Goal: Task Accomplishment & Management: Manage account settings

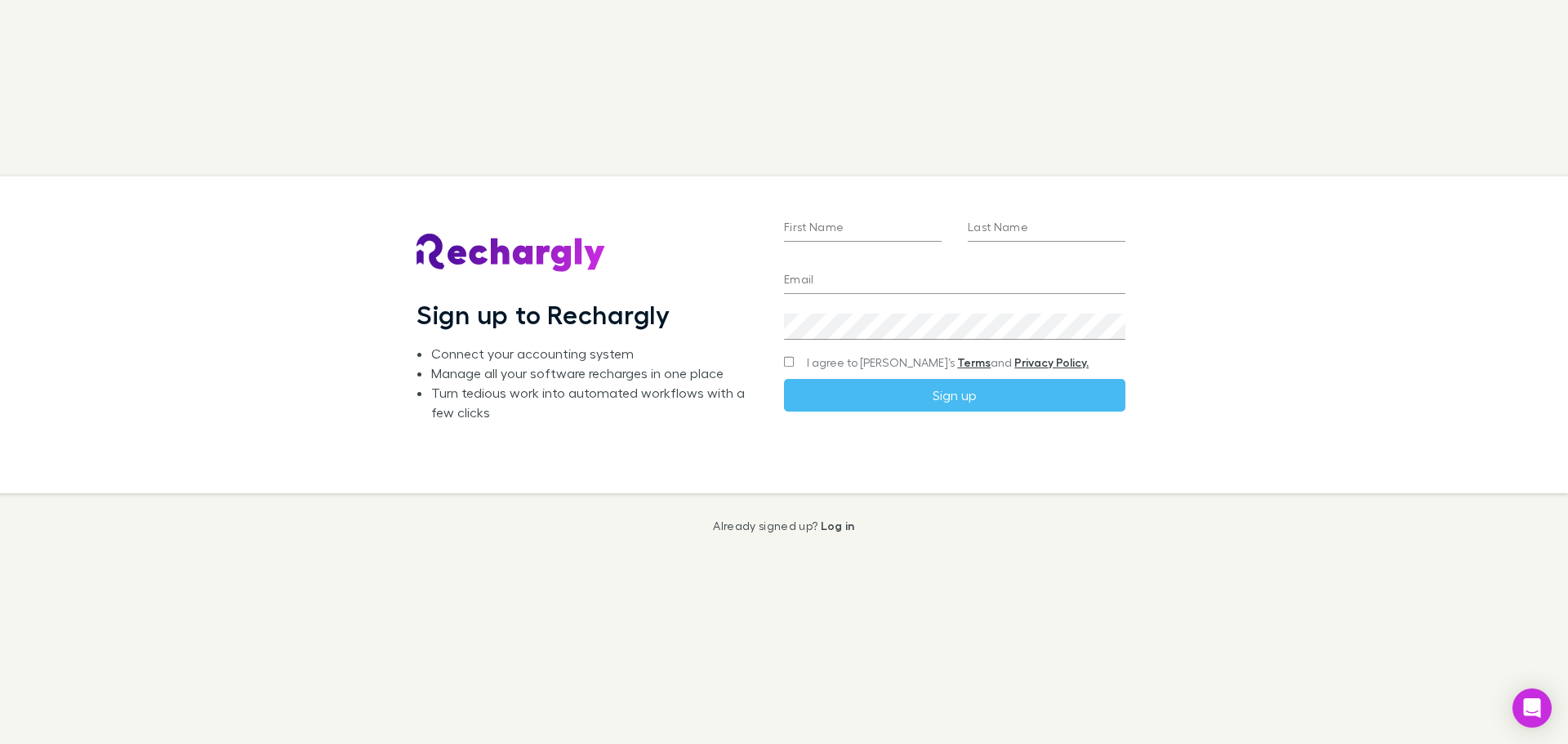
click at [841, 231] on input "First Name" at bounding box center [863, 229] width 158 height 26
type input "****"
type input "*******"
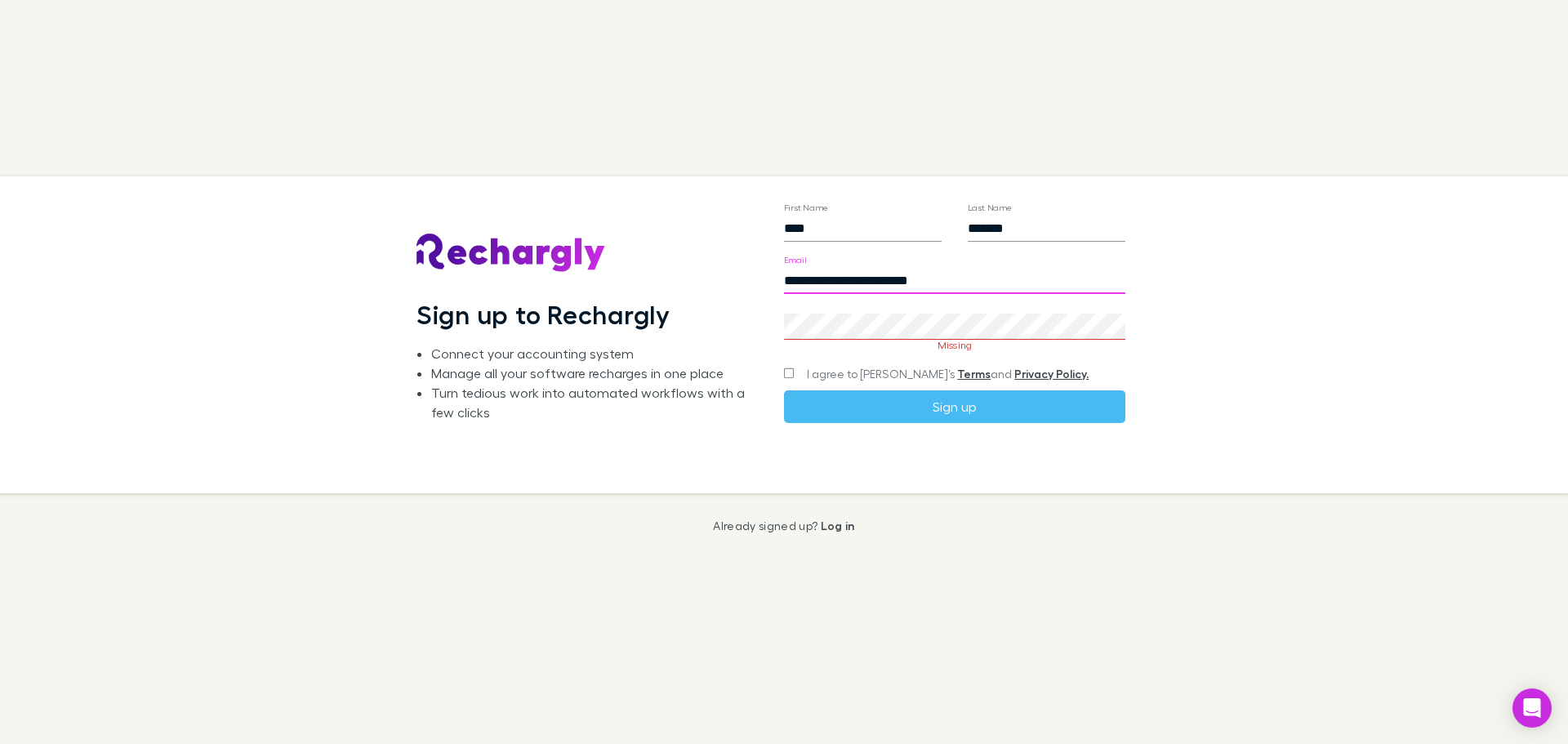
drag, startPoint x: 835, startPoint y: 280, endPoint x: 788, endPoint y: 288, distance: 47.7
click at [788, 288] on input "**********" at bounding box center [955, 281] width 341 height 26
type input "**********"
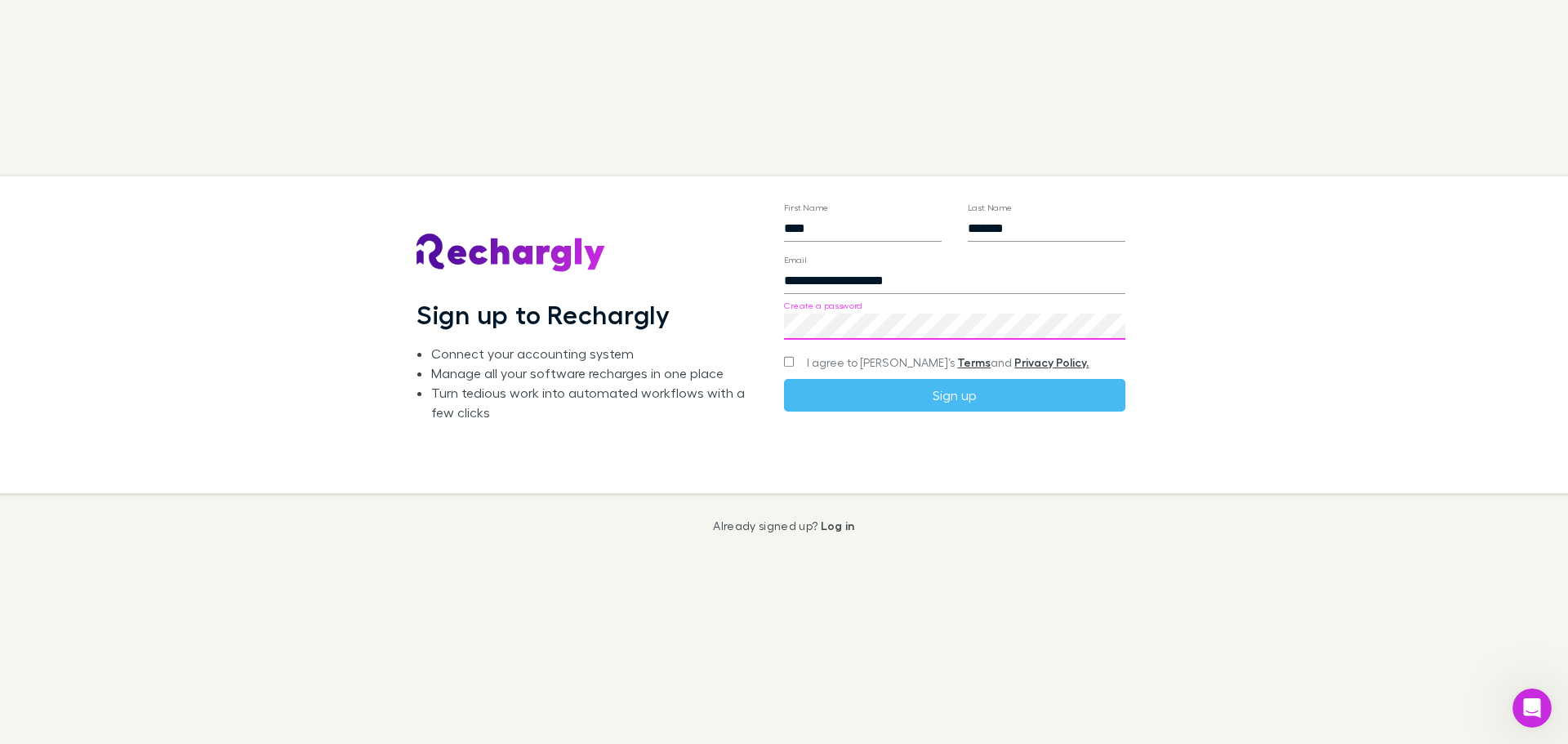
click at [853, 359] on span "I agree to Rechargly’s Terms and Privacy Policy." at bounding box center [947, 363] width 282 height 17
click at [848, 363] on span "I agree to Rechargly’s Terms and Privacy Policy." at bounding box center [947, 363] width 282 height 17
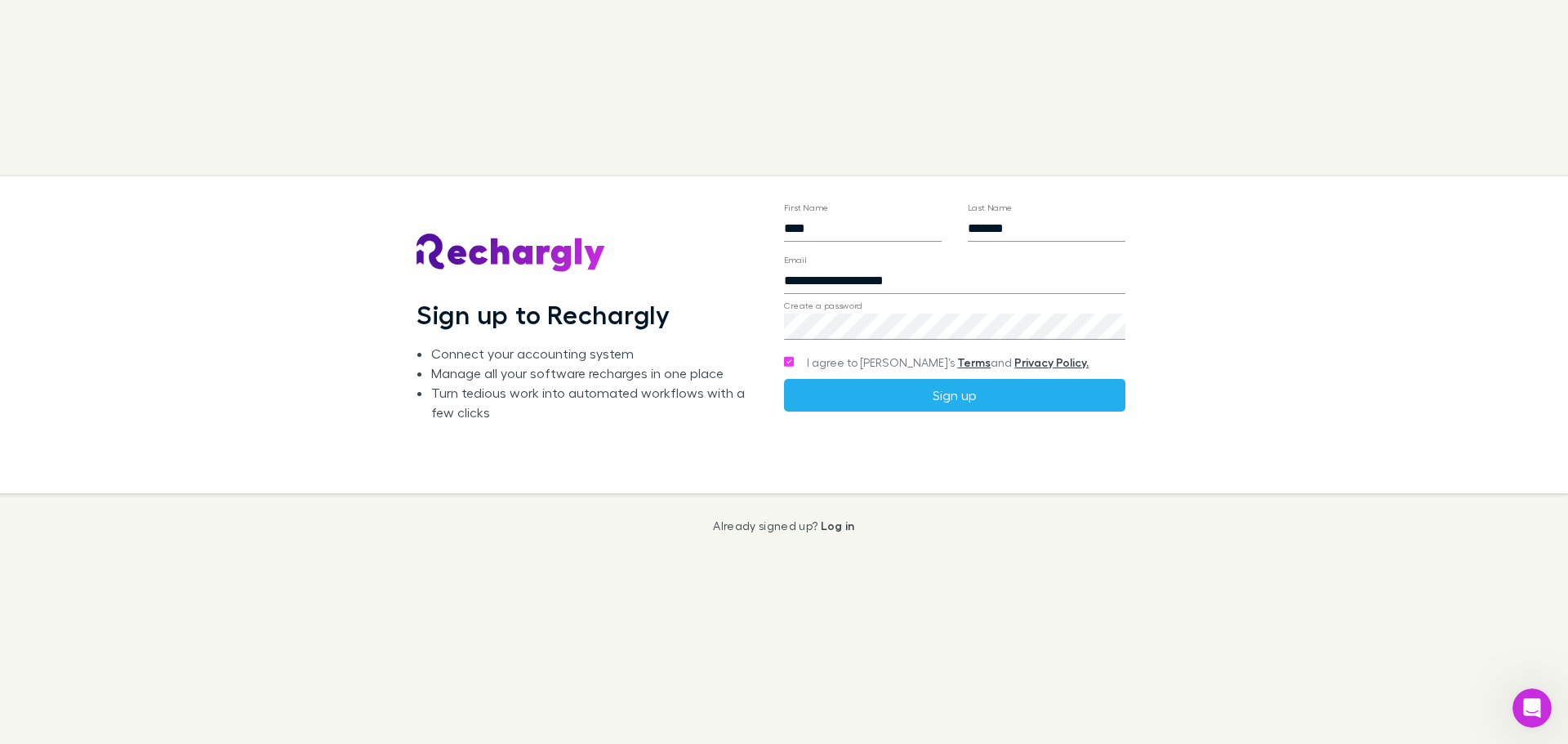
click at [1003, 387] on button "Sign up" at bounding box center [955, 395] width 341 height 33
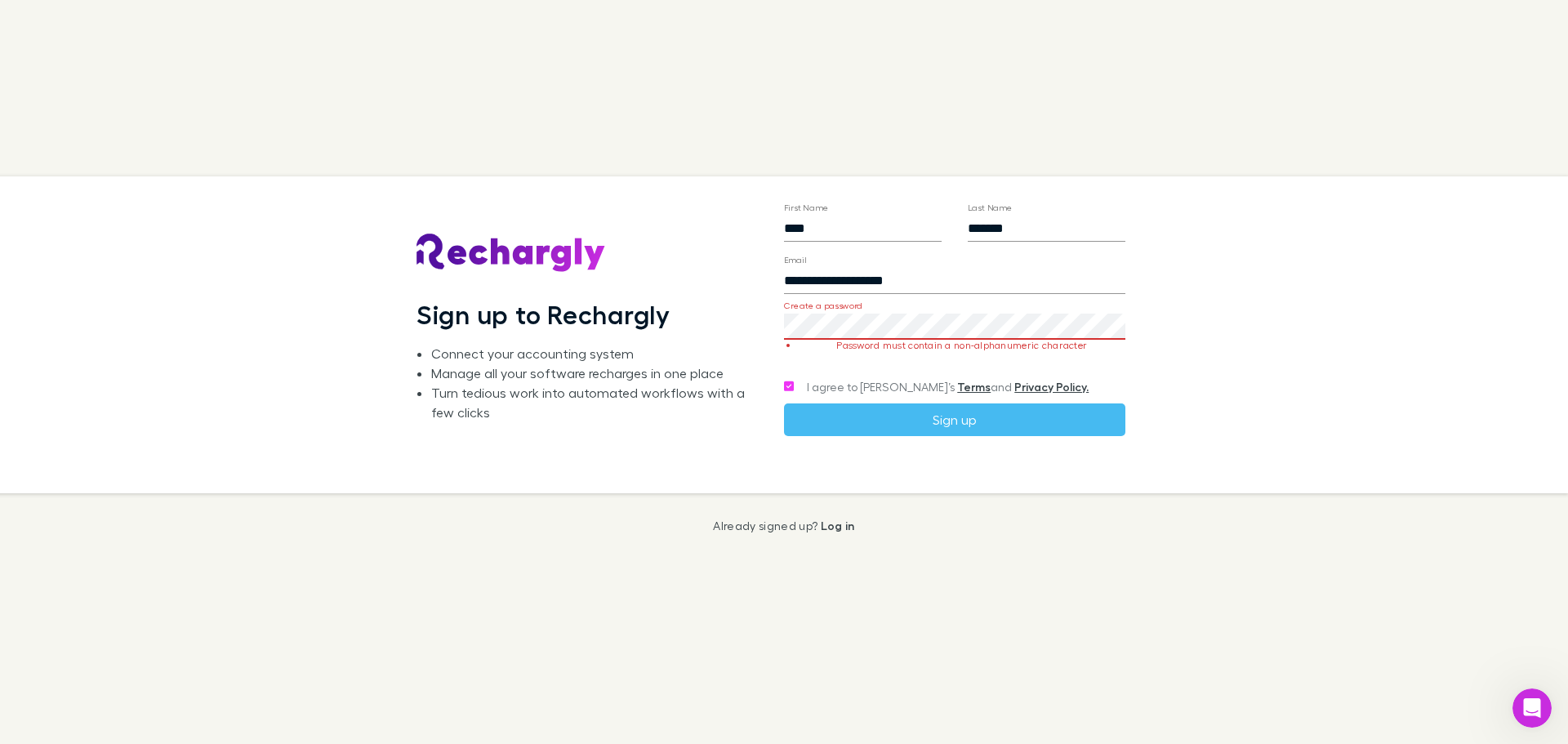
click at [551, 285] on div "**********" at bounding box center [770, 334] width 1594 height 317
click at [904, 412] on button "Sign up" at bounding box center [955, 420] width 341 height 33
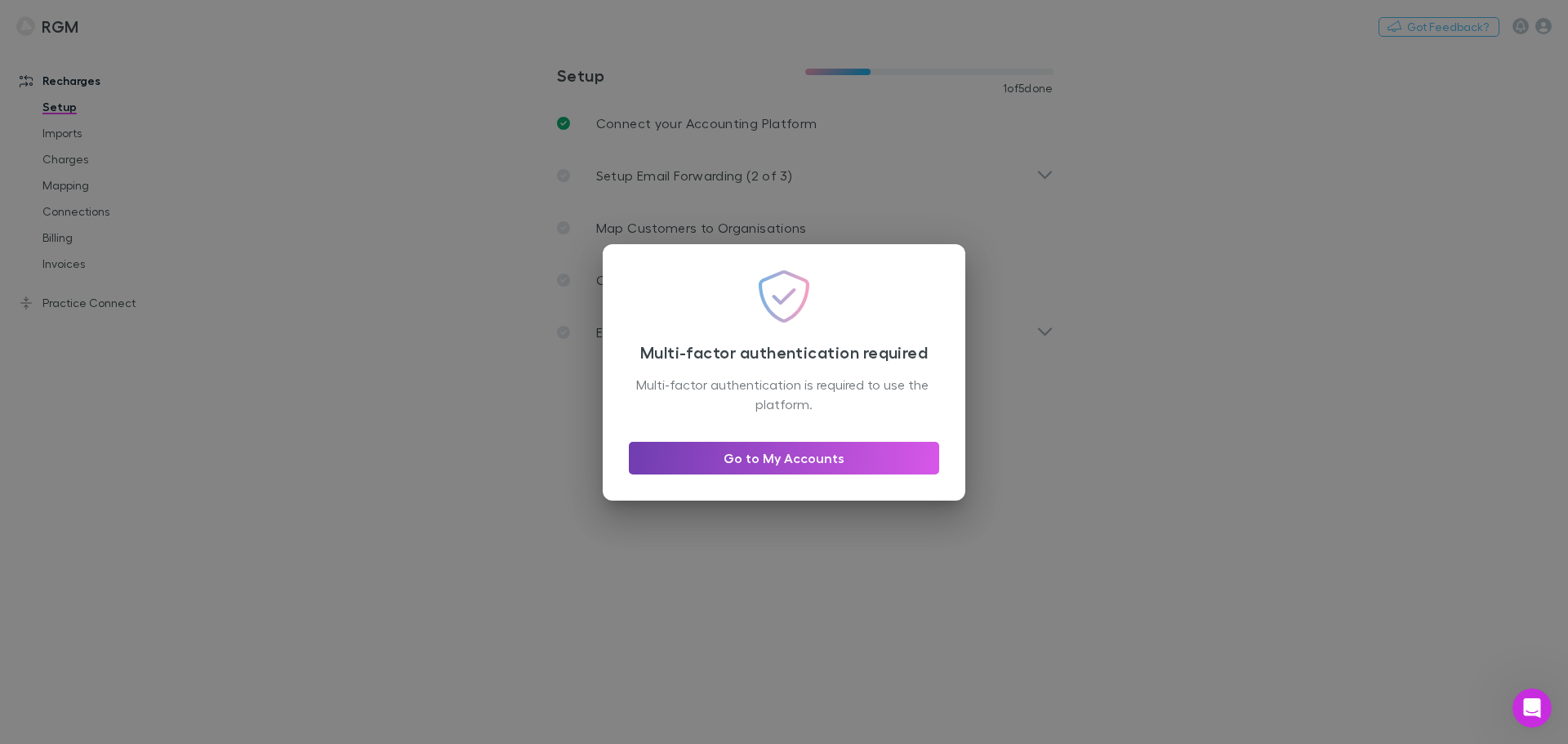
click at [753, 460] on link "Go to My Accounts" at bounding box center [784, 459] width 310 height 33
click at [822, 450] on link "Go to My Accounts" at bounding box center [784, 459] width 310 height 33
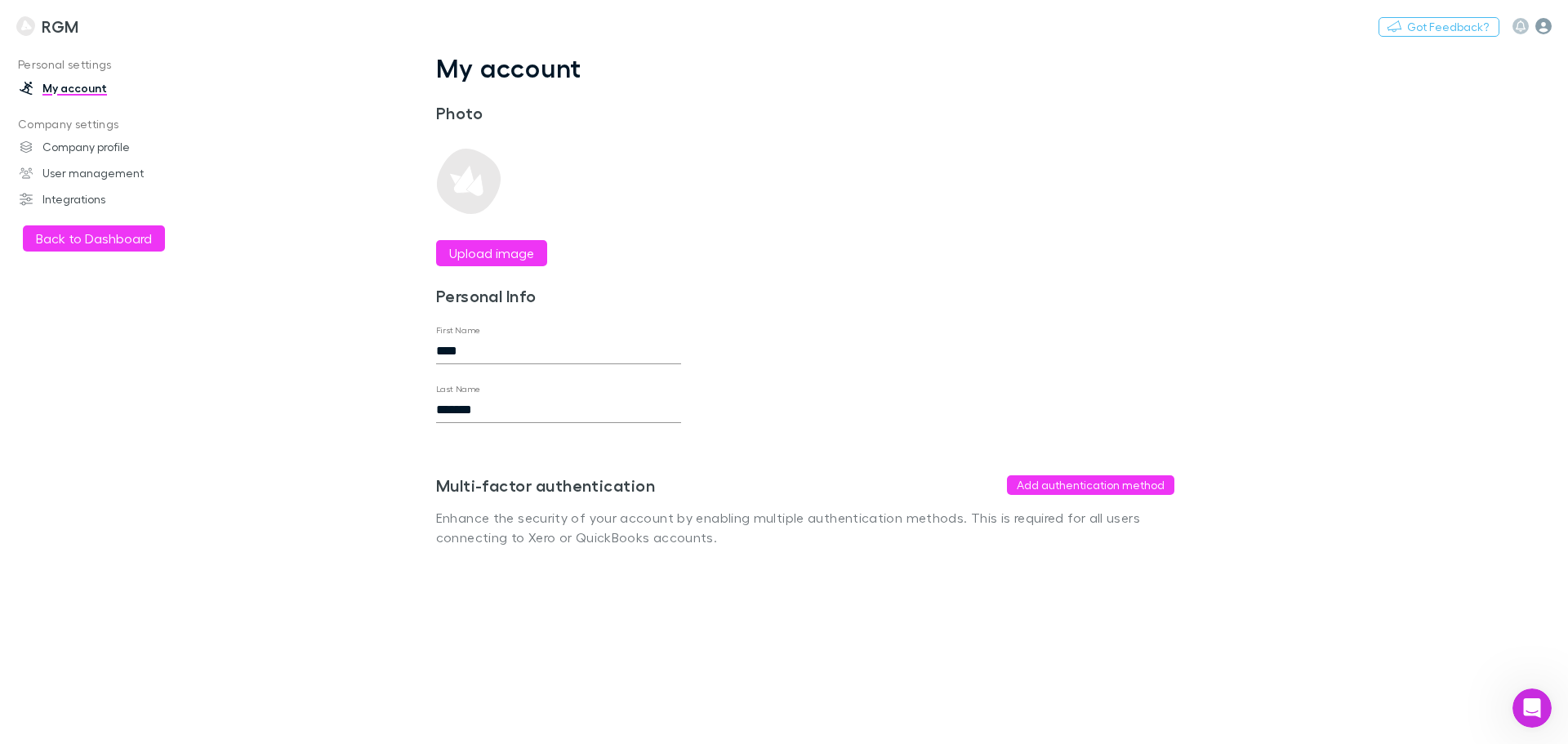
click at [1542, 24] on icon "button" at bounding box center [1544, 26] width 17 height 17
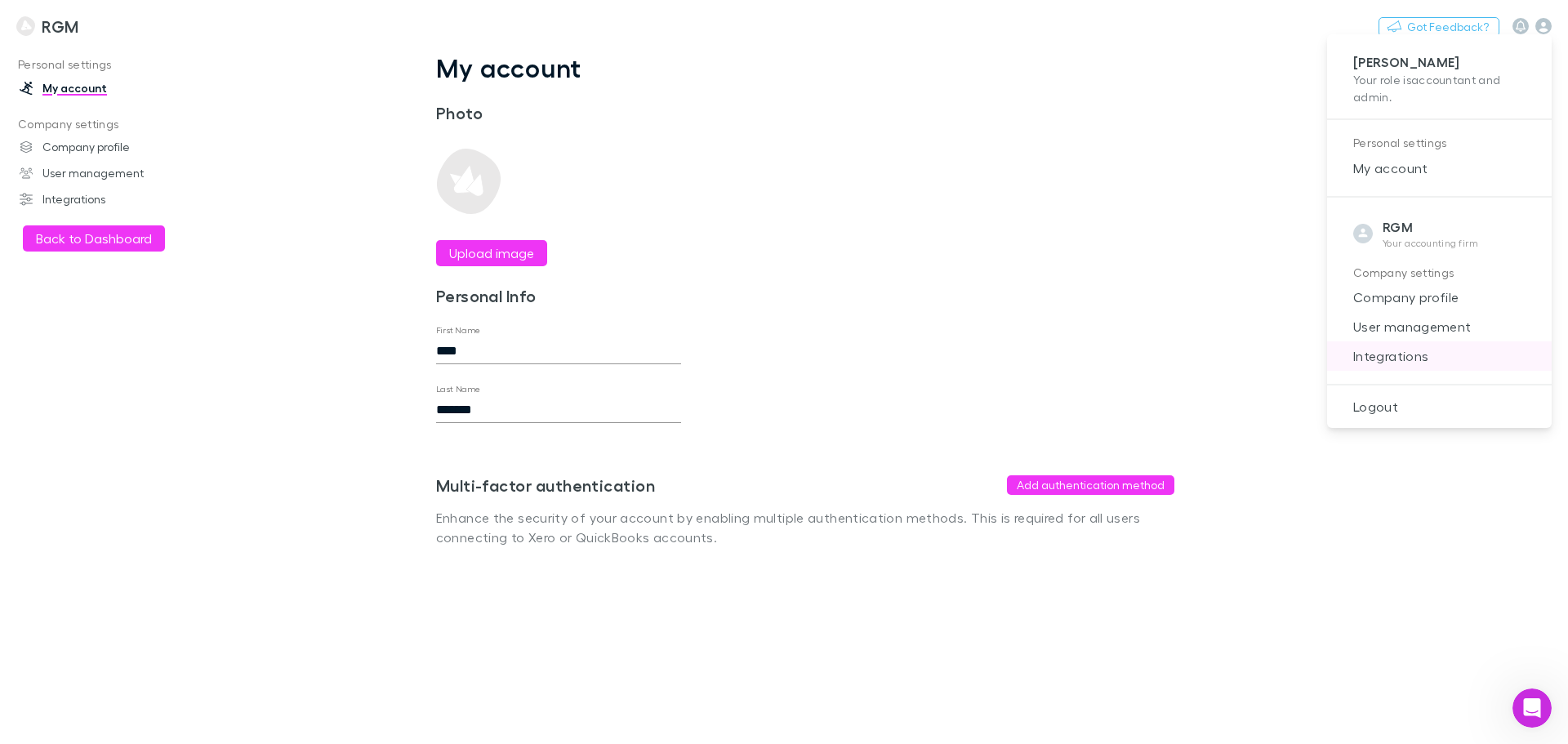
click at [1403, 345] on li "Integrations" at bounding box center [1440, 356] width 225 height 30
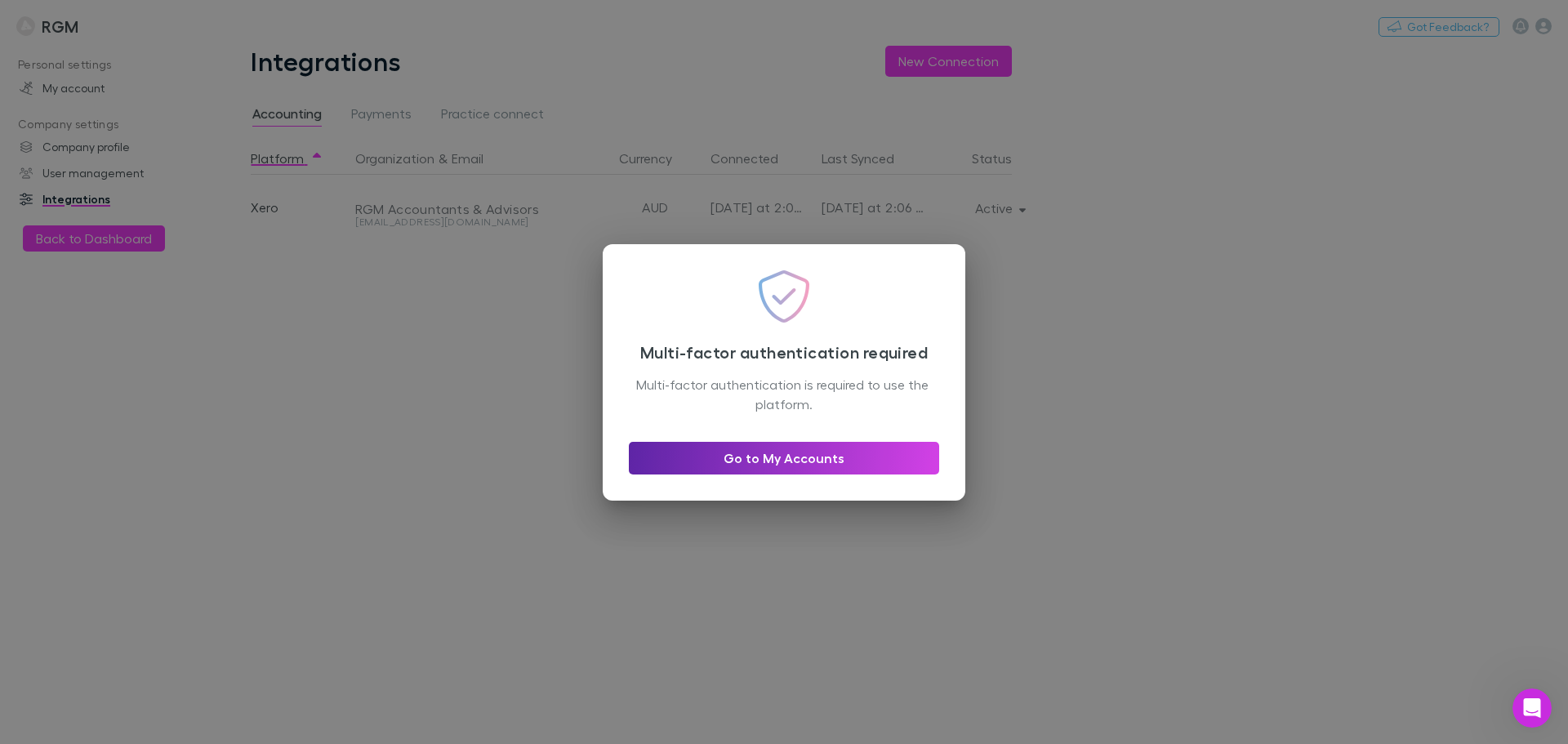
click at [1132, 328] on div "Multi-factor authentication required Multi-factor authentication is required to…" at bounding box center [784, 372] width 1568 height 744
click at [762, 475] on div "Multi-factor authentication required Multi-factor authentication is required to…" at bounding box center [784, 372] width 363 height 256
click at [765, 474] on link "Go to My Accounts" at bounding box center [784, 459] width 310 height 33
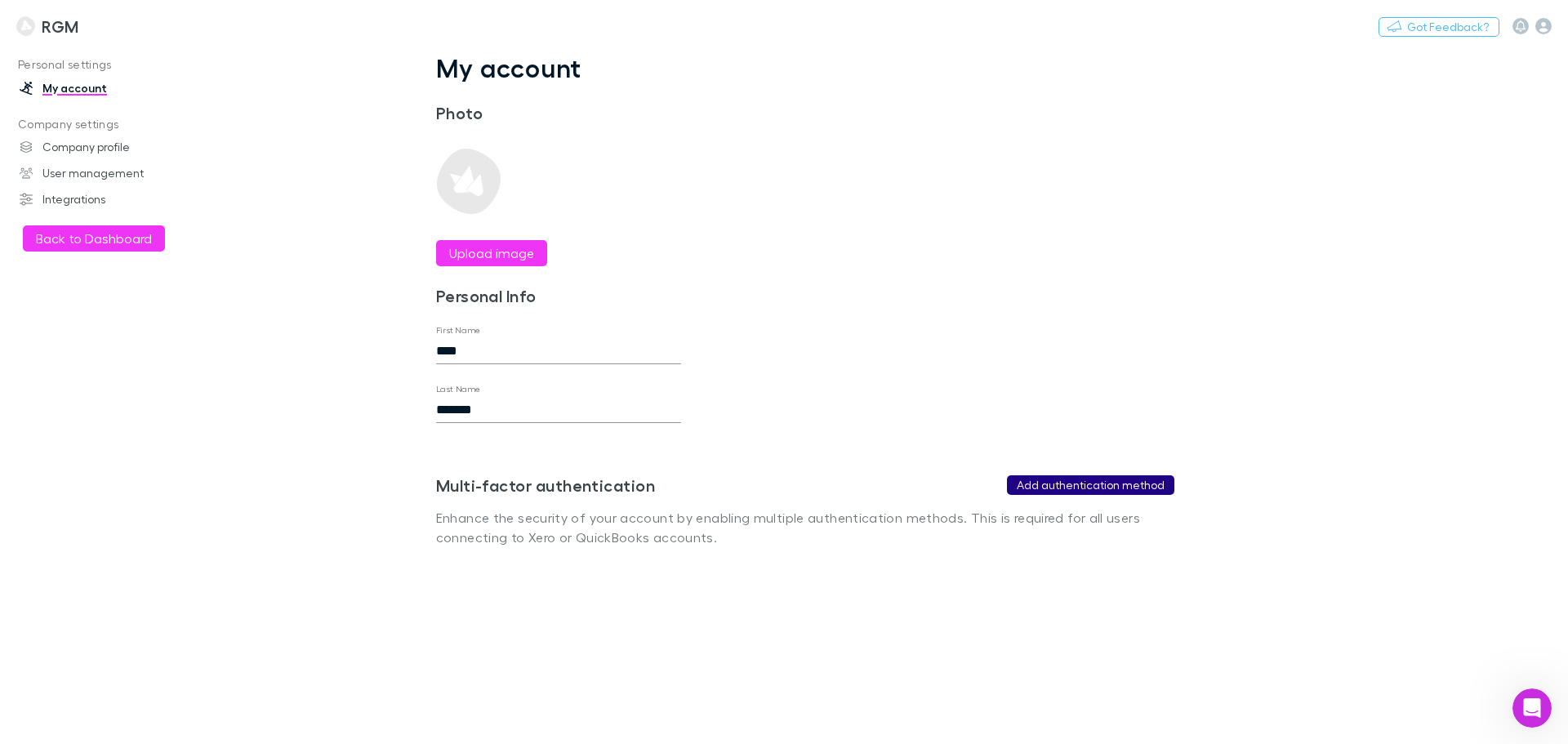
click at [1081, 489] on button "Add authentication method" at bounding box center [1090, 485] width 168 height 20
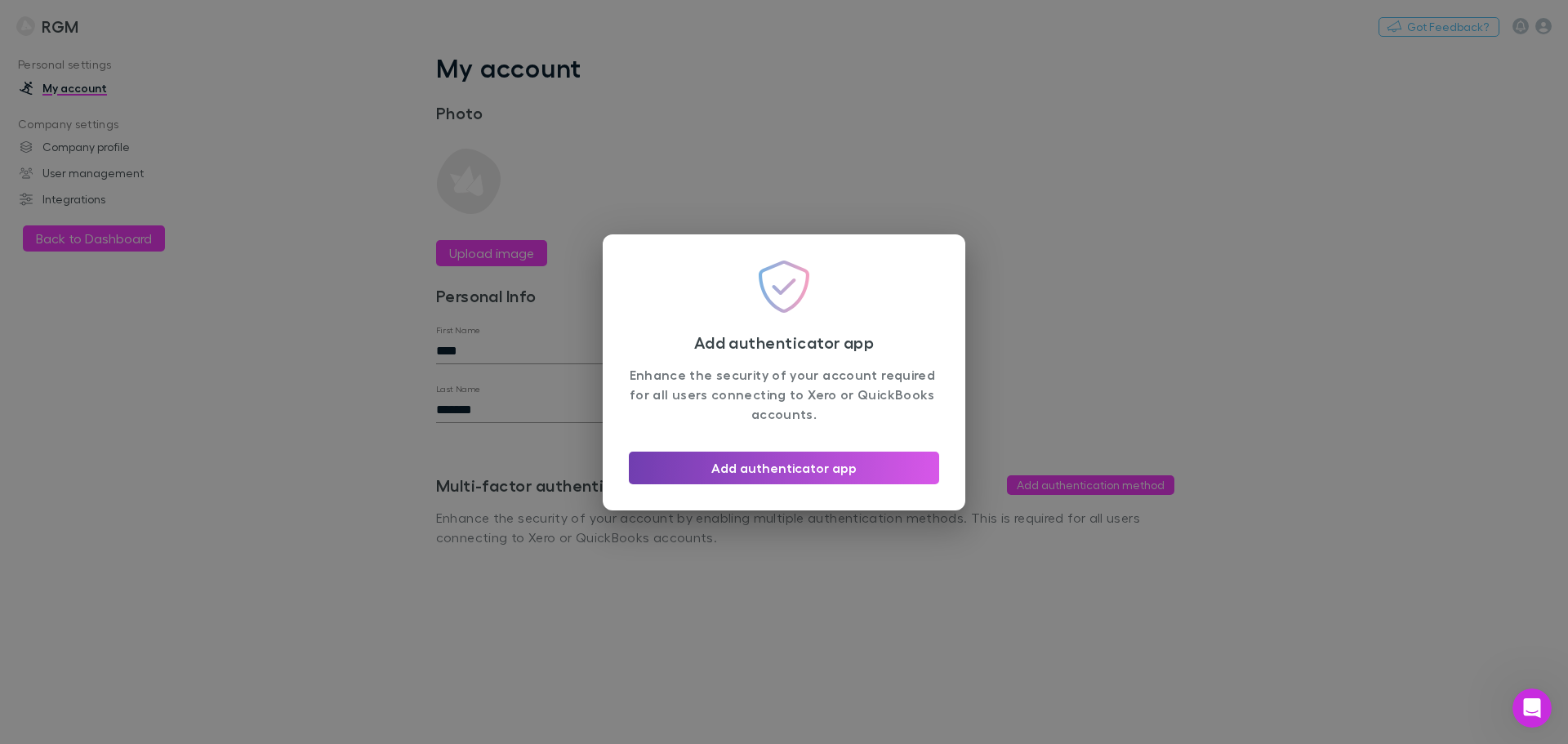
click at [865, 460] on button "Add authenticator app" at bounding box center [784, 468] width 310 height 33
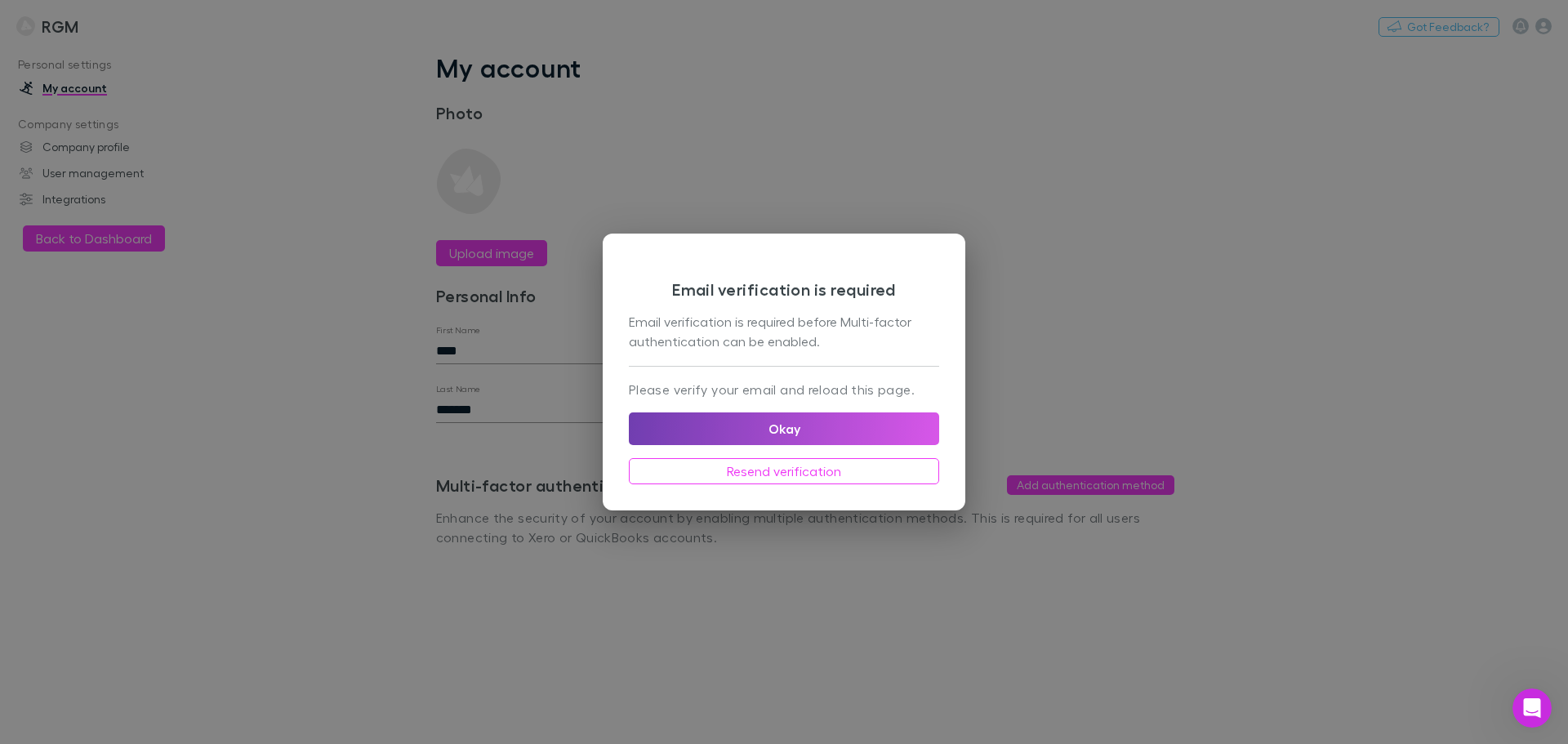
click at [784, 418] on button "Okay" at bounding box center [784, 429] width 310 height 33
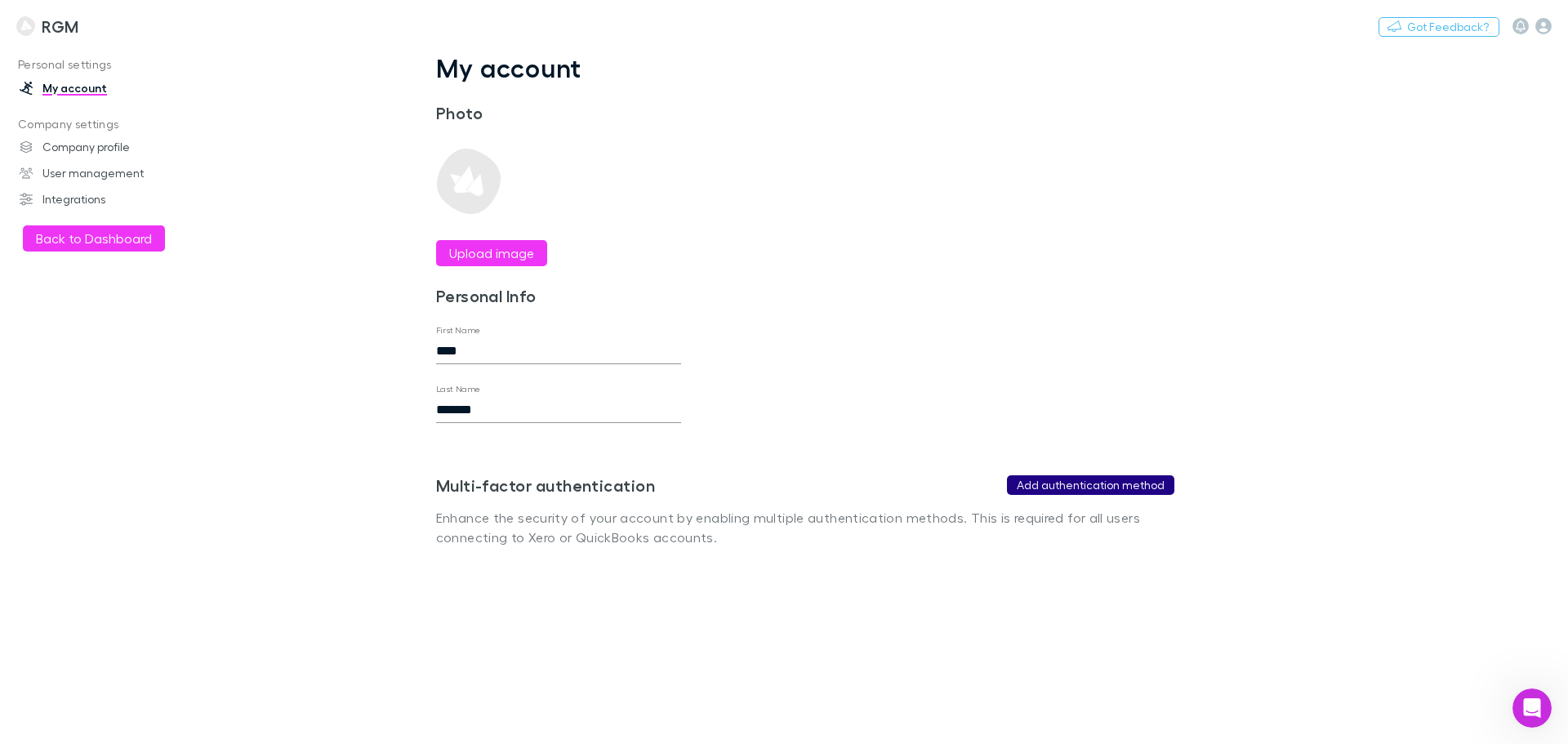
click at [1057, 482] on button "Add authentication method" at bounding box center [1090, 485] width 168 height 20
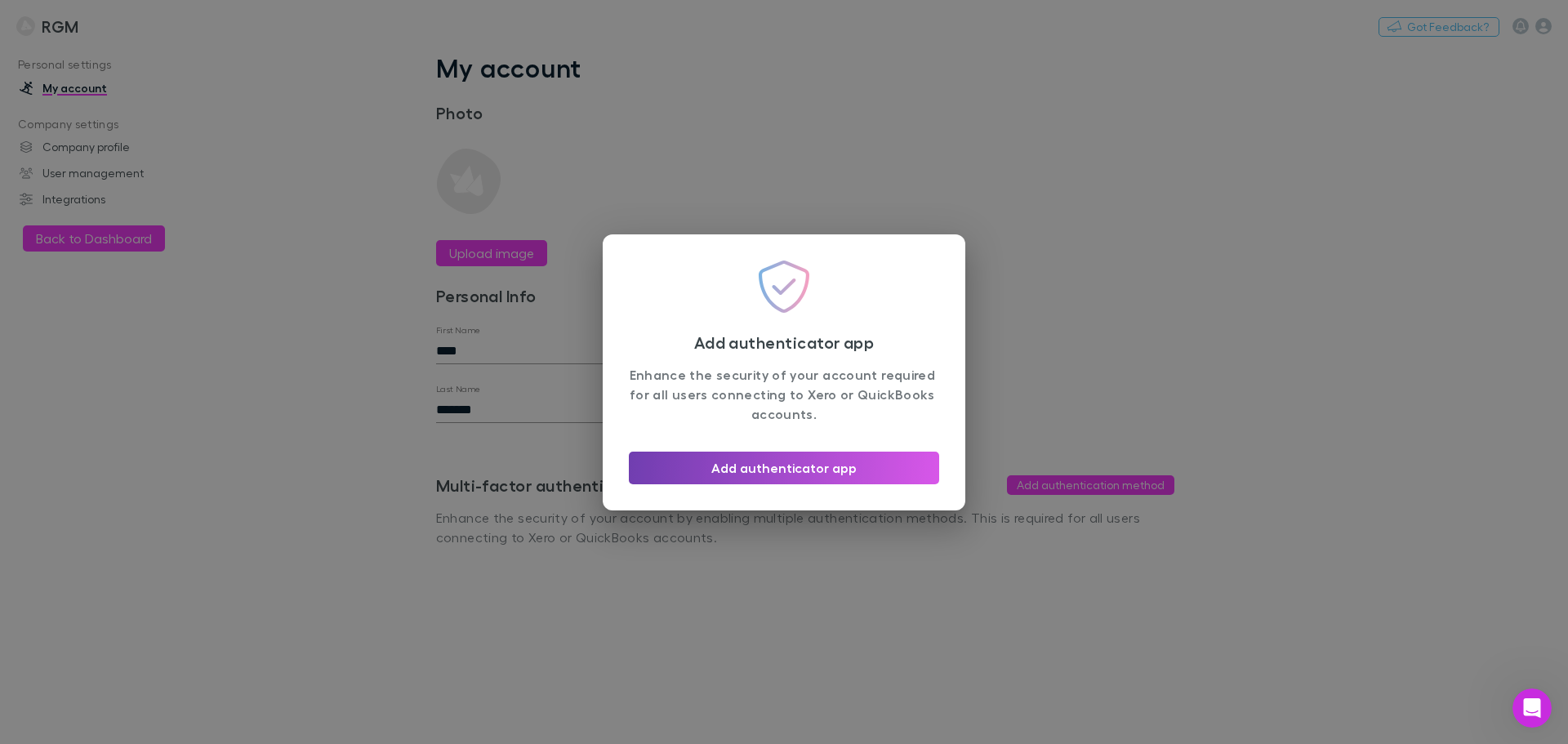
click at [794, 461] on button "Add authenticator app" at bounding box center [784, 468] width 310 height 33
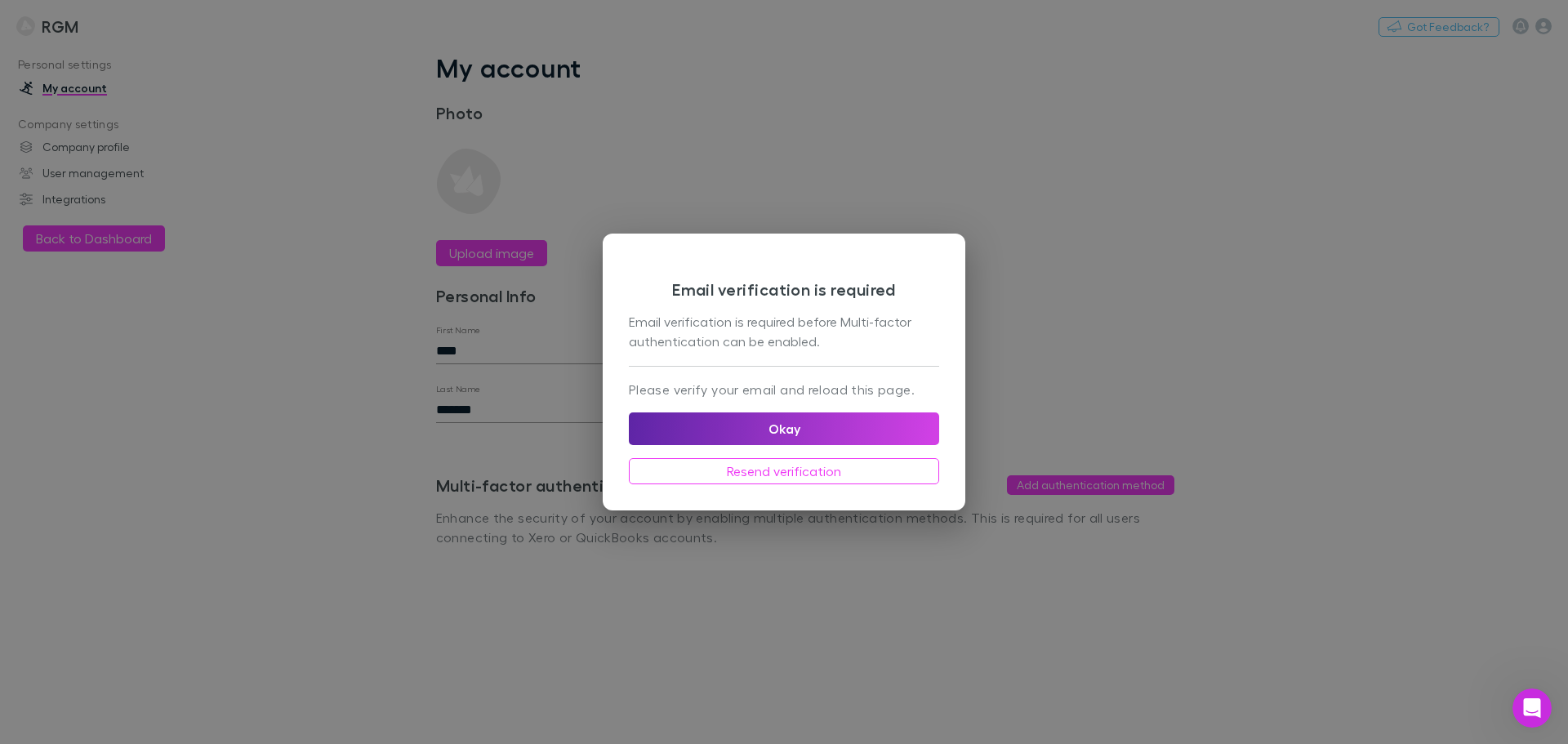
click at [732, 364] on div "Email verification is required Email verification is required before Multi-fact…" at bounding box center [784, 312] width 310 height 106
click at [718, 364] on div "Email verification is required Email verification is required before Multi-fact…" at bounding box center [784, 312] width 310 height 106
click at [743, 417] on button "Okay" at bounding box center [784, 429] width 310 height 33
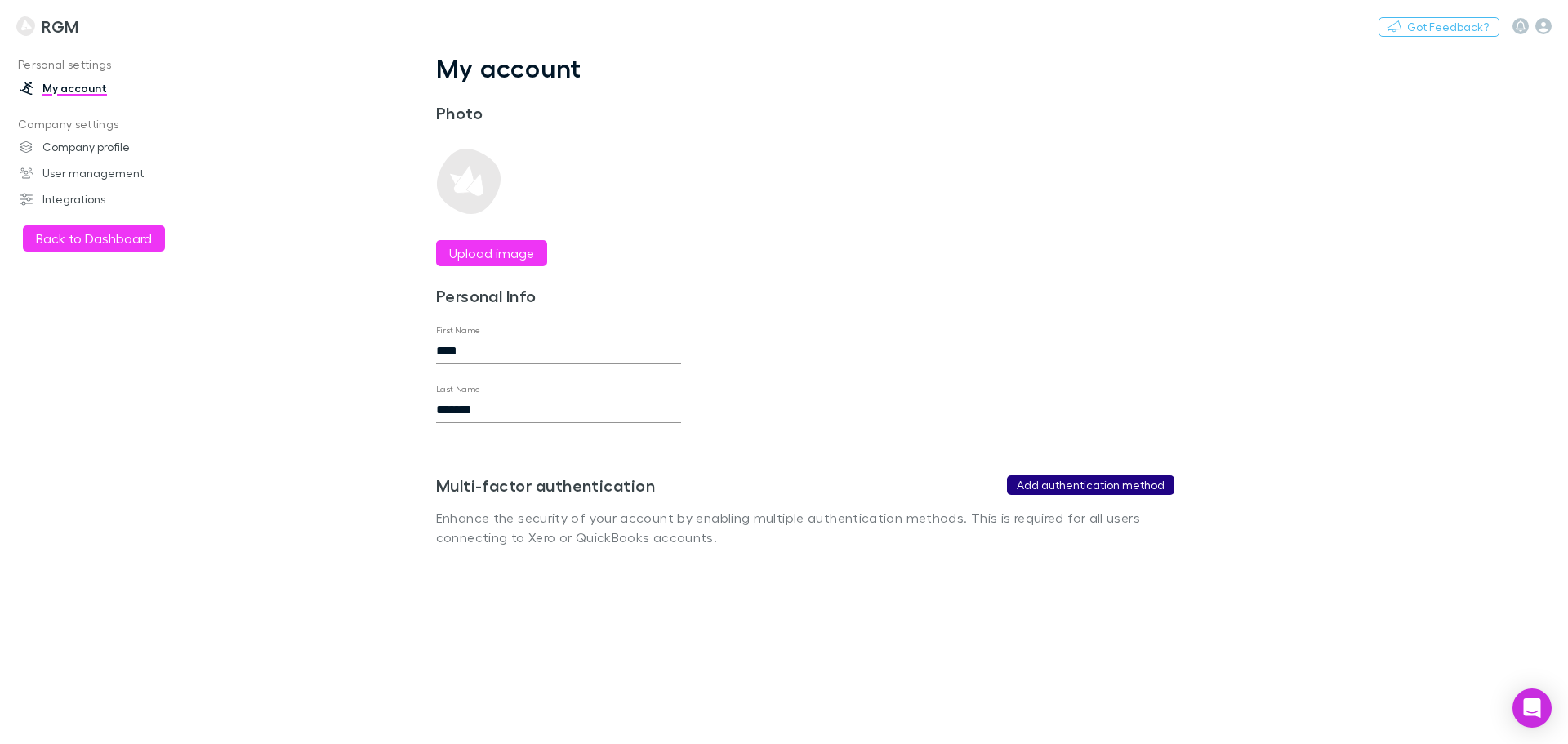
click at [1080, 488] on button "Add authentication method" at bounding box center [1090, 485] width 168 height 20
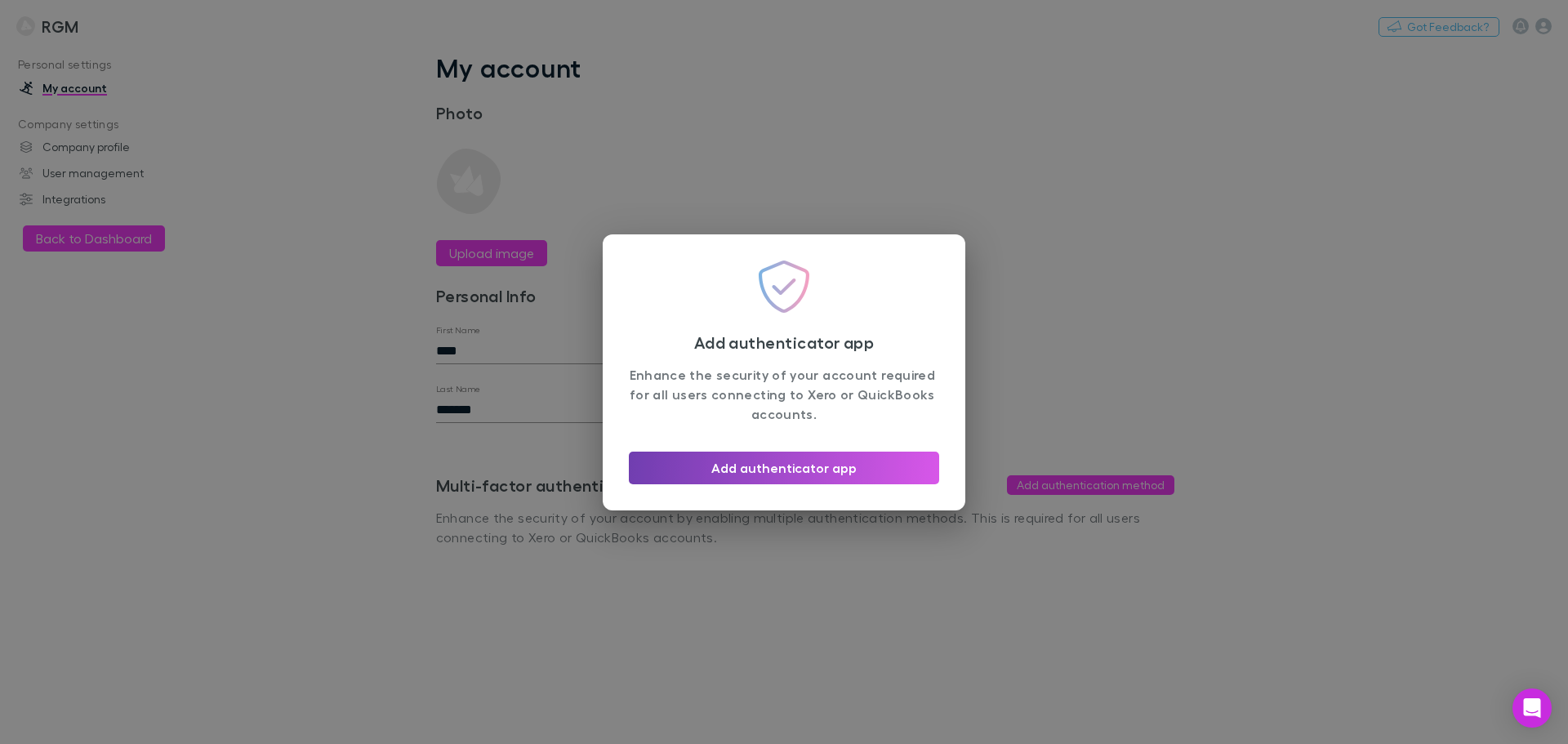
click at [860, 474] on button "Add authenticator app" at bounding box center [784, 468] width 310 height 33
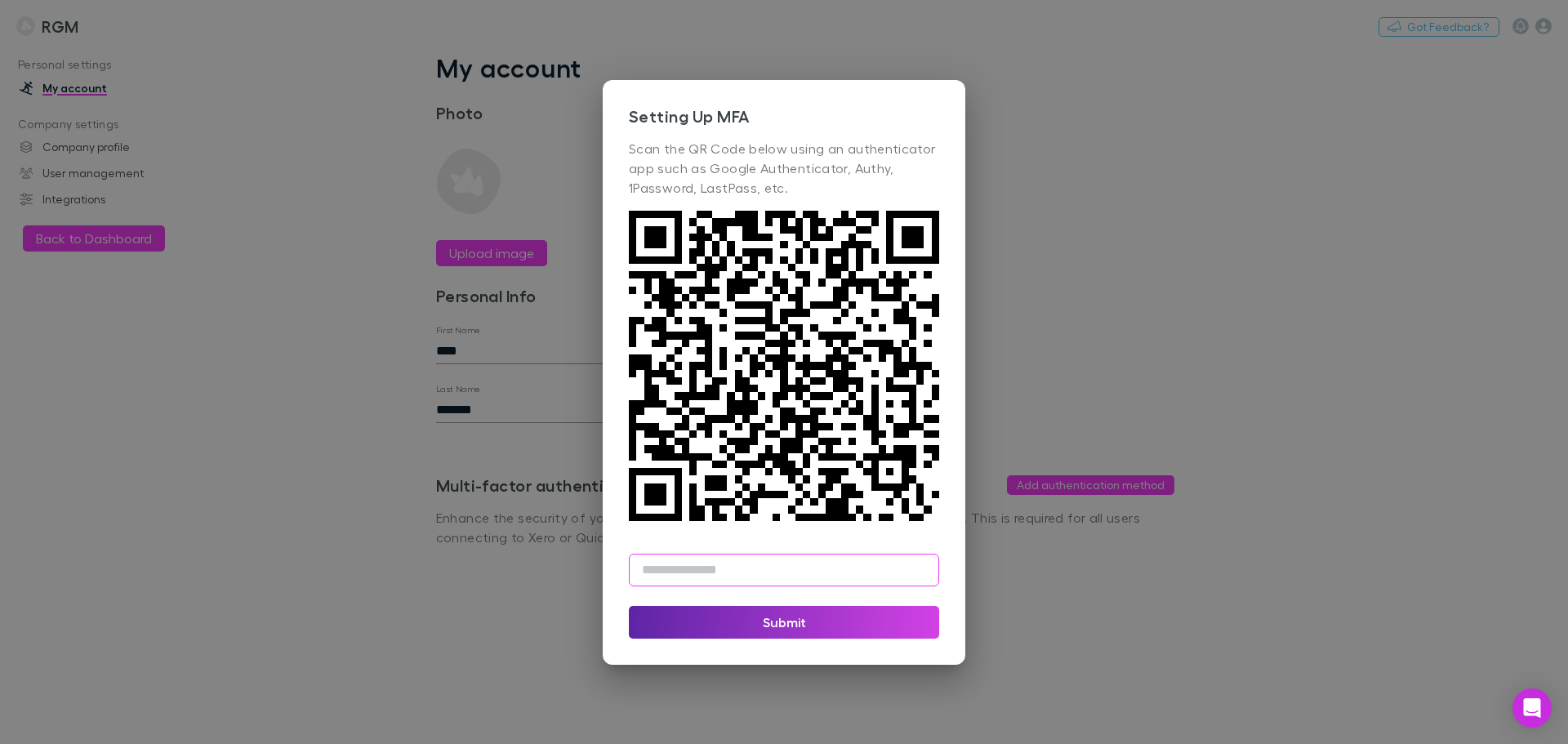
click at [765, 565] on input "text" at bounding box center [784, 570] width 310 height 33
type input "******"
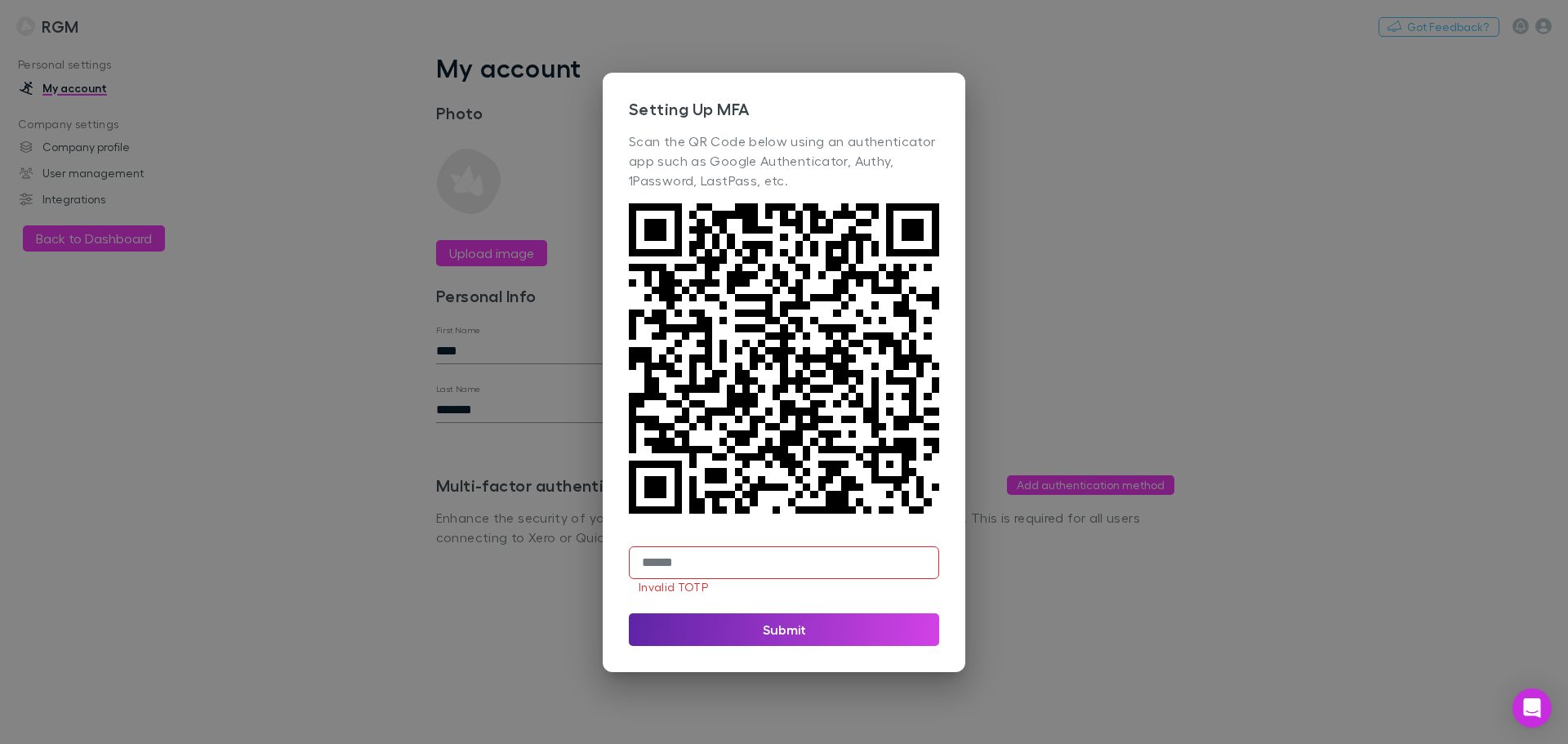
drag, startPoint x: 731, startPoint y: 562, endPoint x: 450, endPoint y: 522, distance: 283.8
click at [450, 522] on div "Setting Up MFA Scan the QR Code below using an authenticator app such as Google…" at bounding box center [784, 372] width 1568 height 744
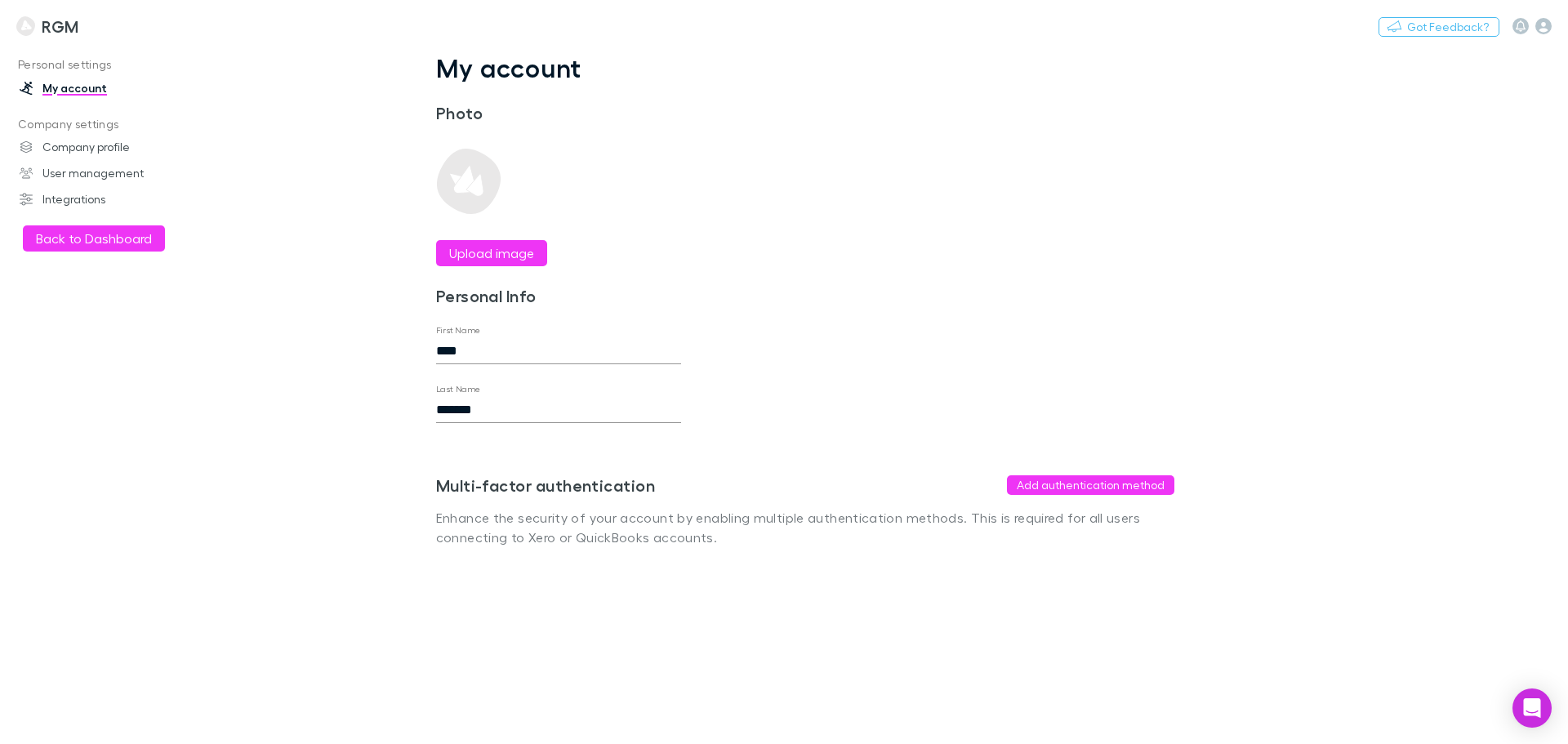
click at [1088, 473] on div "Multi-factor authentication Add authentication method Enhance the security of y…" at bounding box center [805, 485] width 738 height 124
click at [1087, 476] on button "Add authentication method" at bounding box center [1090, 485] width 168 height 20
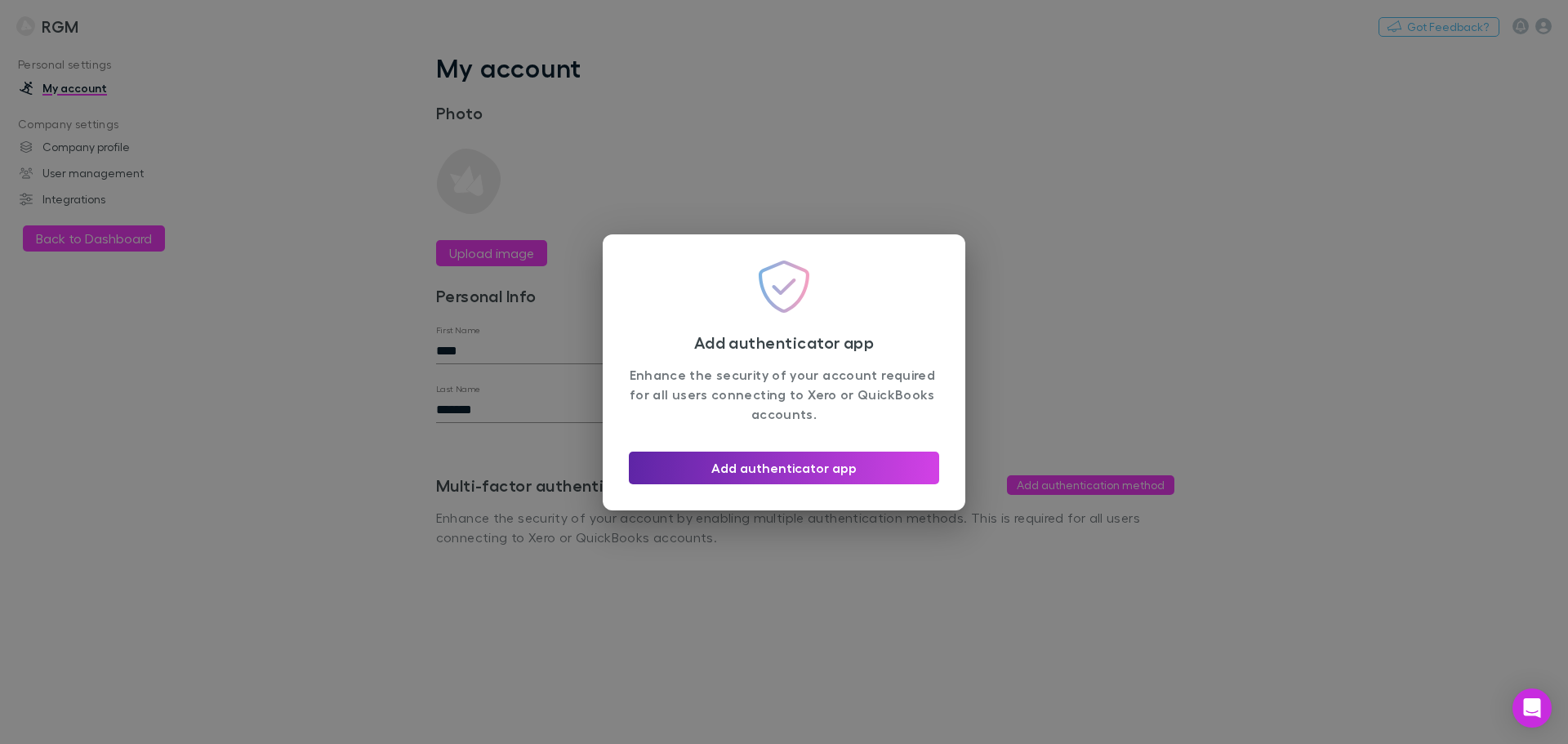
click at [723, 446] on div "Add authenticator app" at bounding box center [784, 461] width 310 height 45
click at [722, 446] on div "Add authenticator app" at bounding box center [784, 461] width 310 height 45
click at [746, 470] on button "Add authenticator app" at bounding box center [784, 468] width 310 height 33
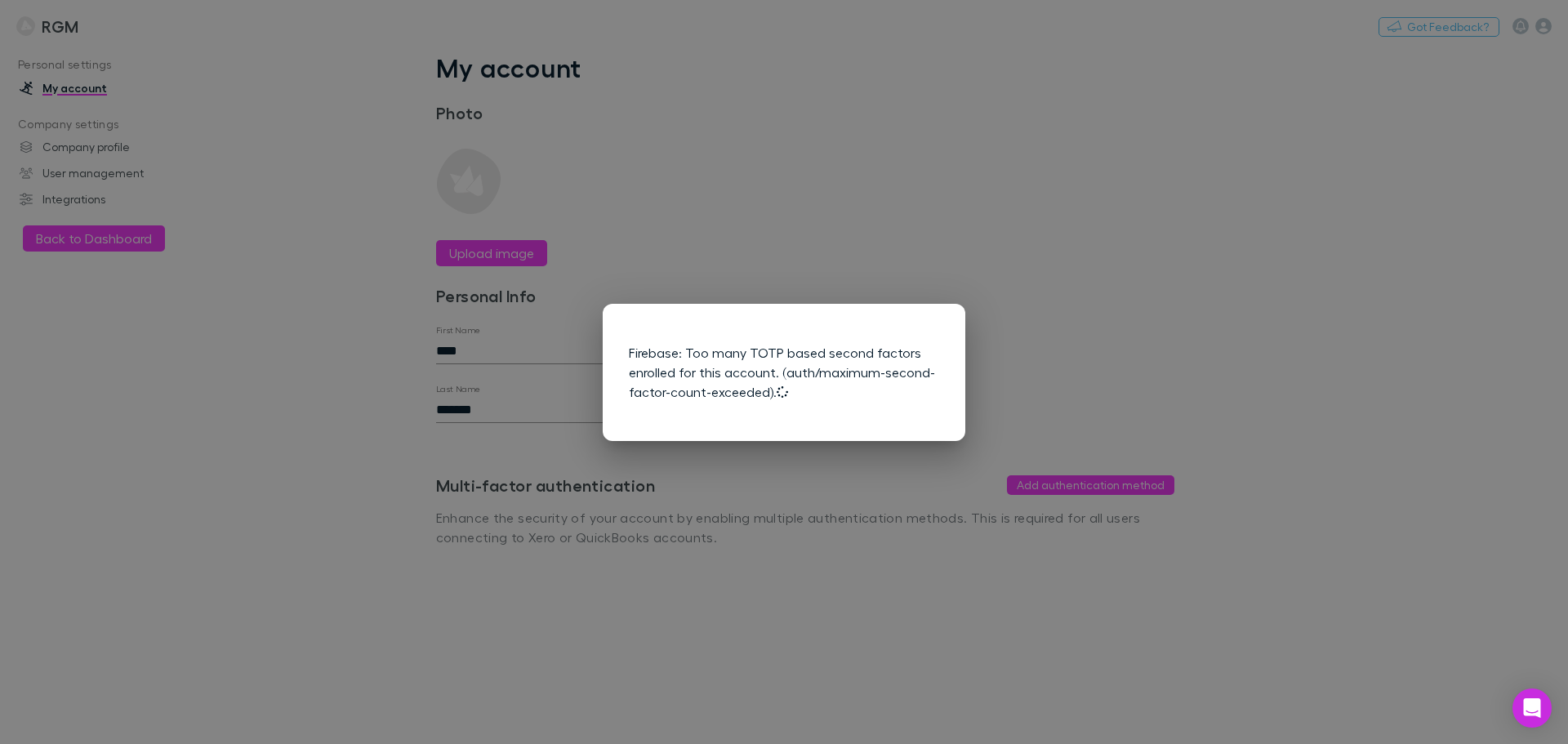
click at [1083, 260] on div "Firebase: Too many TOTP based second factors enrolled for this account. (auth/m…" at bounding box center [784, 372] width 1568 height 744
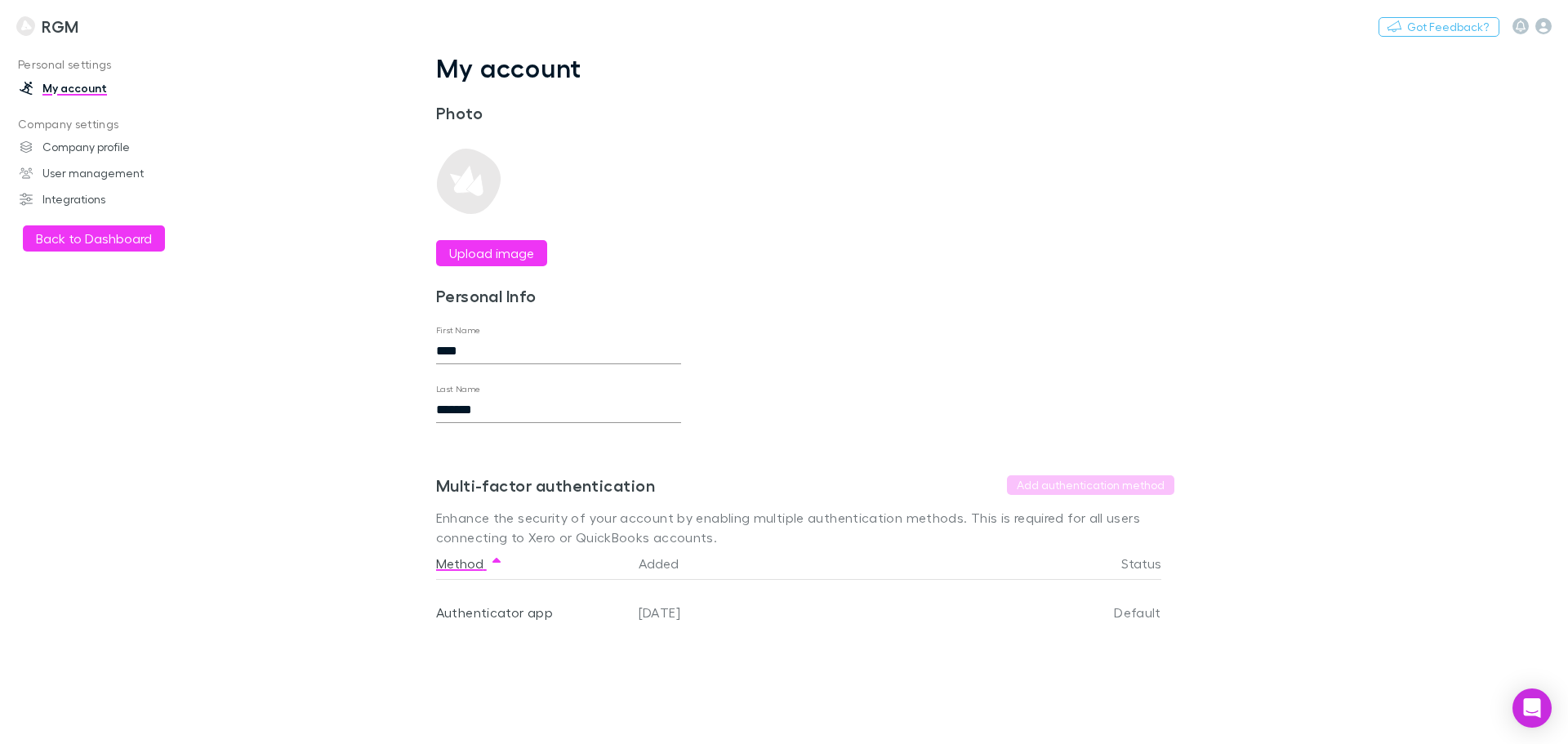
click at [1544, 16] on div "Nothing Got Feedback?" at bounding box center [1473, 26] width 189 height 21
click at [1542, 25] on icon "button" at bounding box center [1544, 26] width 17 height 17
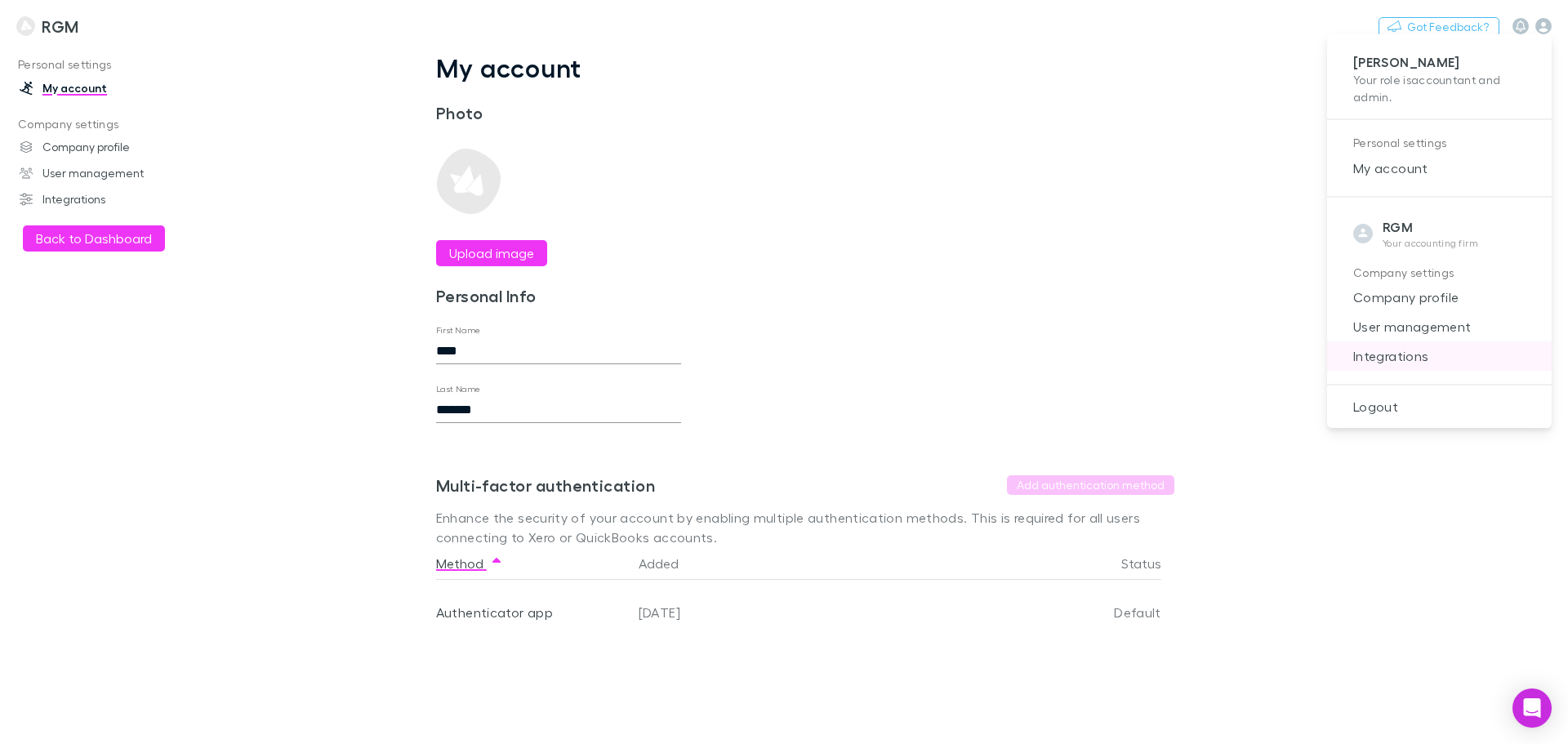
click at [1391, 358] on span "Integrations" at bounding box center [1439, 356] width 198 height 20
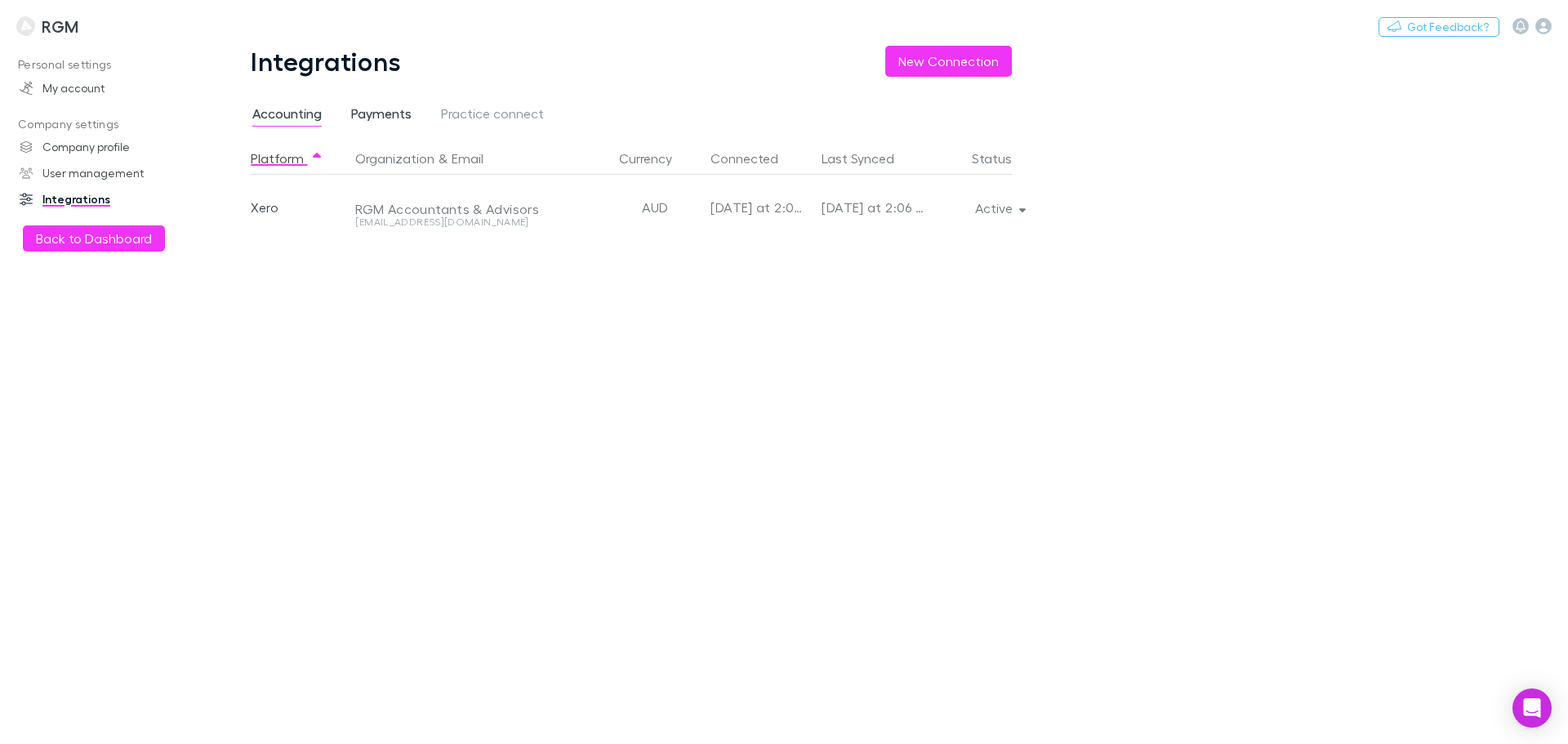
click at [398, 112] on span "Payments" at bounding box center [381, 116] width 60 height 21
click at [291, 200] on div "Stripe" at bounding box center [299, 207] width 98 height 65
click at [283, 203] on div "Stripe" at bounding box center [299, 207] width 98 height 65
click at [388, 194] on div at bounding box center [533, 207] width 369 height 65
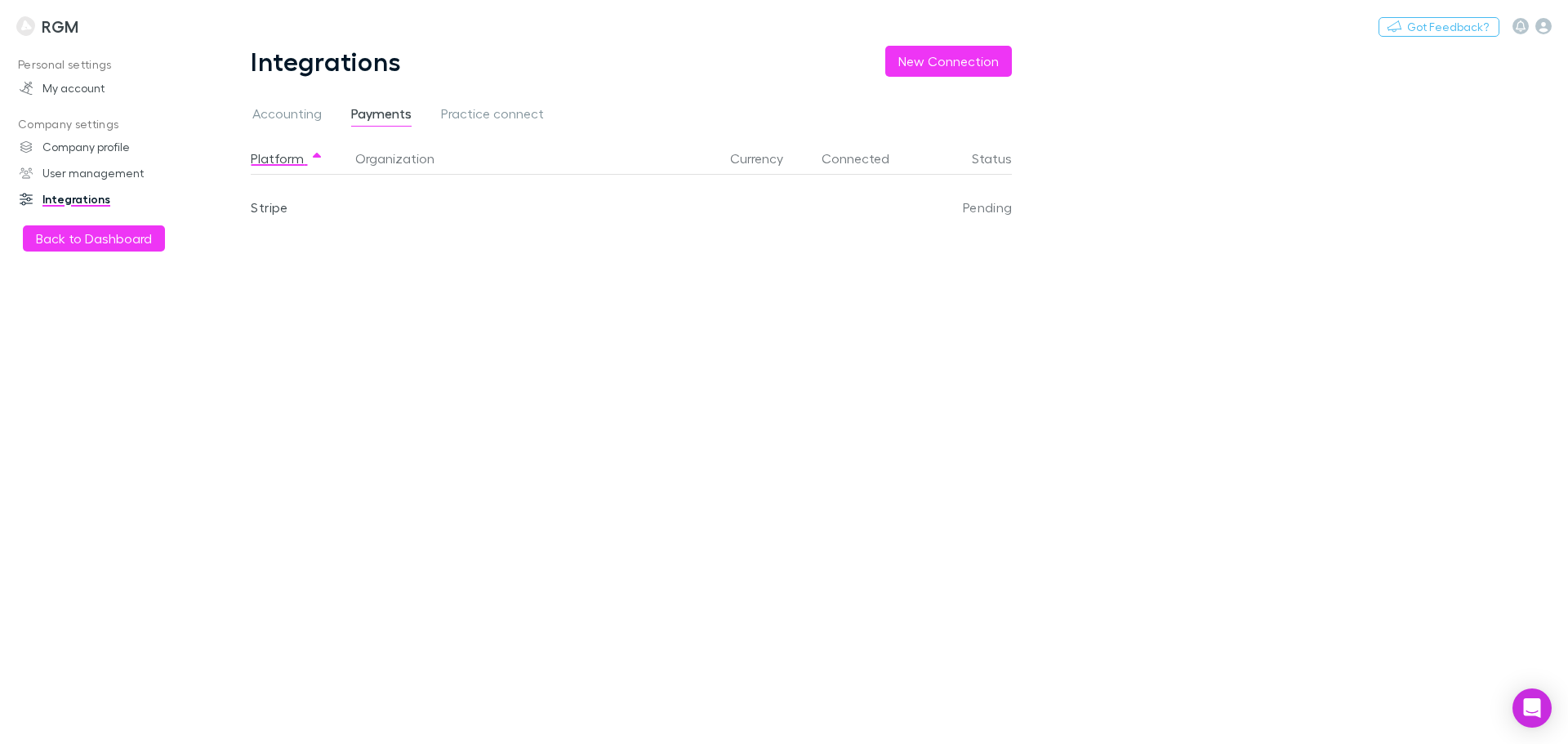
click at [1000, 218] on div "Pending" at bounding box center [969, 207] width 86 height 65
click at [279, 101] on div "Integrations New Connection Accounting Payments Practice connect Platform Organ…" at bounding box center [644, 394] width 865 height 699
click at [289, 113] on span "Accounting" at bounding box center [287, 116] width 69 height 21
drag, startPoint x: 380, startPoint y: 122, endPoint x: 482, endPoint y: 112, distance: 102.5
click at [380, 121] on span "Payments" at bounding box center [381, 116] width 60 height 21
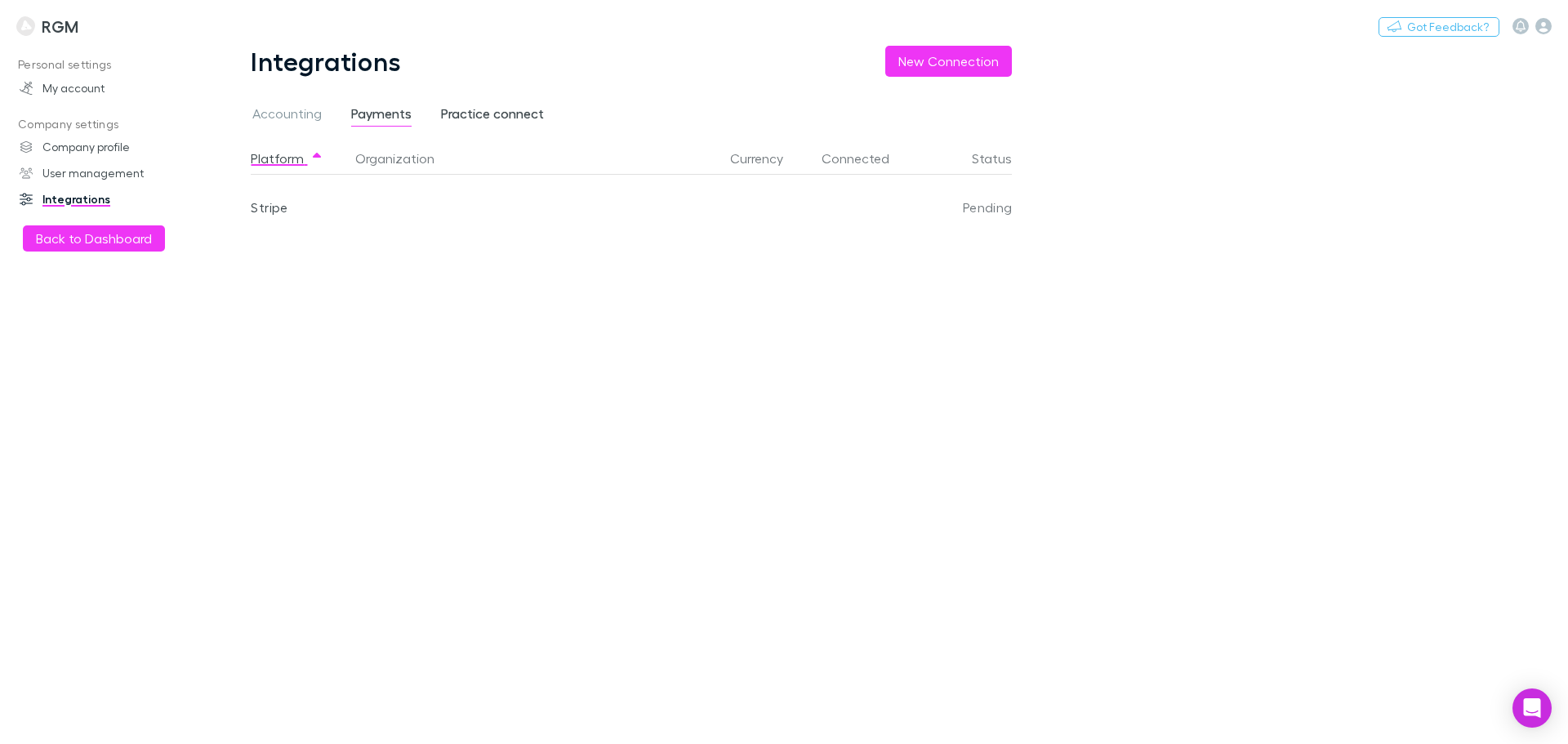
click at [482, 112] on span "Practice connect" at bounding box center [493, 116] width 102 height 21
click at [371, 105] on span "Payments" at bounding box center [381, 116] width 60 height 21
click at [425, 203] on div at bounding box center [533, 207] width 369 height 65
